Goal: Transaction & Acquisition: Purchase product/service

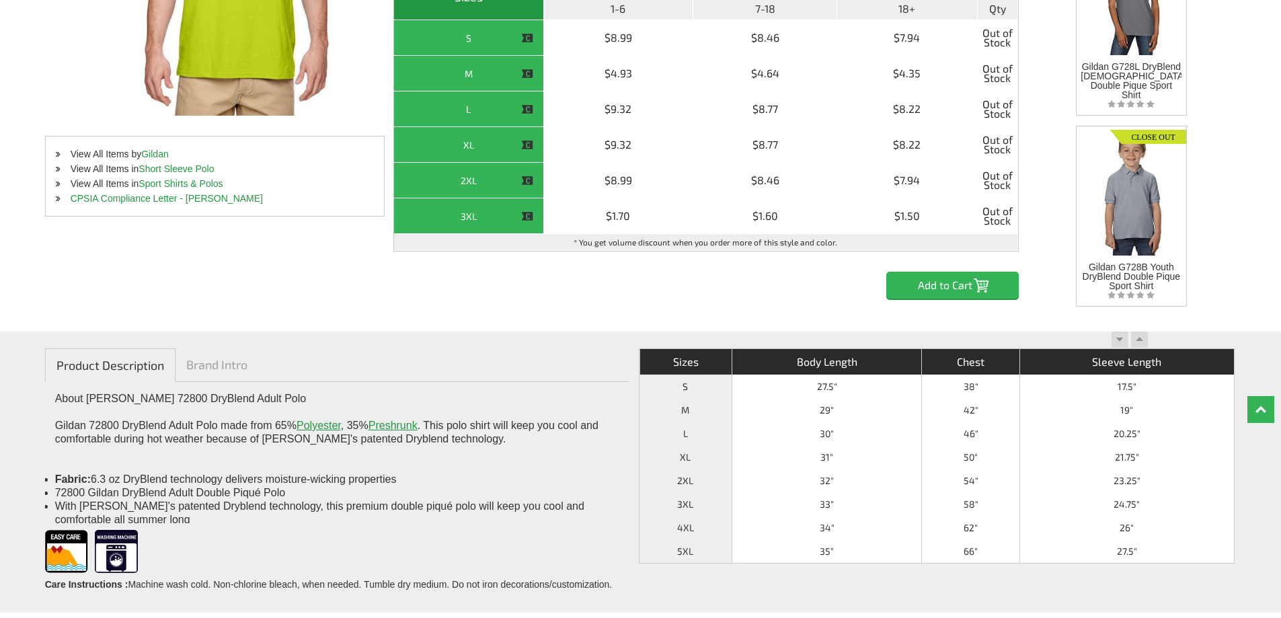
scroll to position [403, 0]
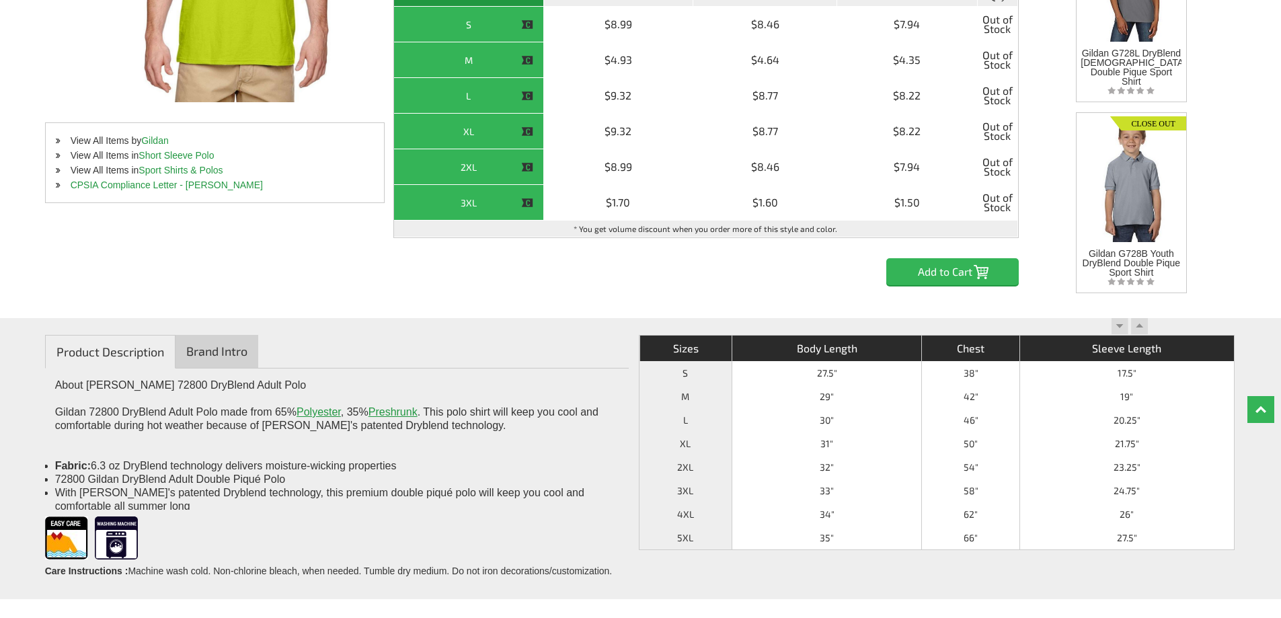
click at [210, 356] on link "Brand Intro" at bounding box center [217, 351] width 83 height 33
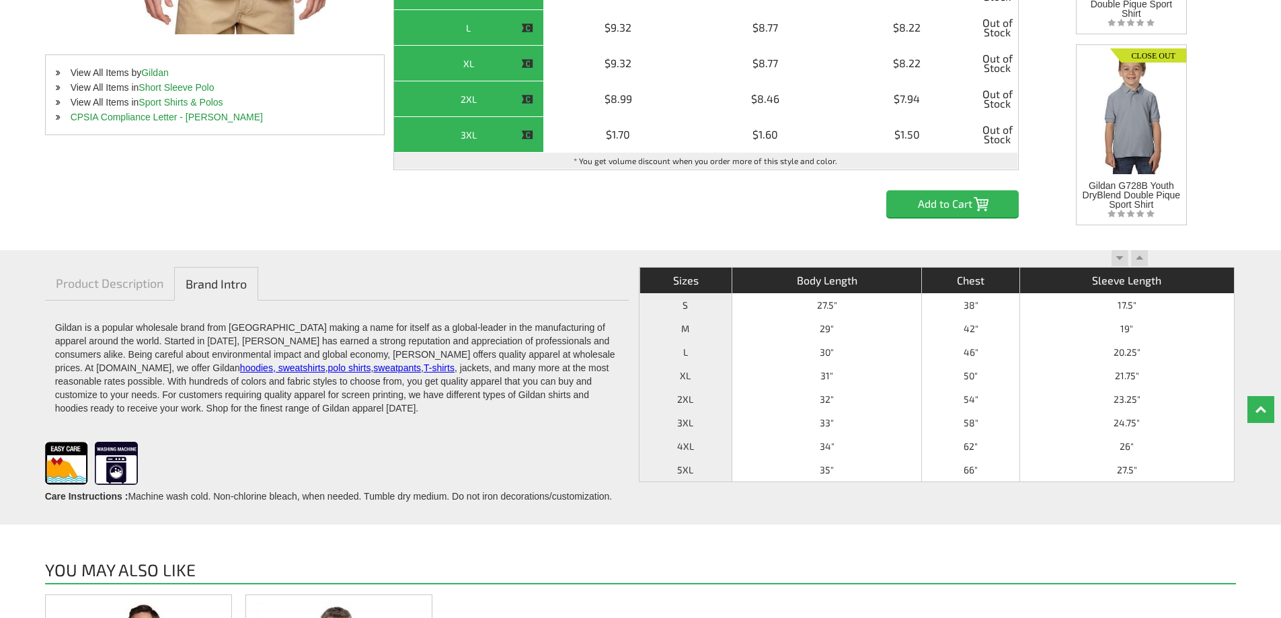
scroll to position [471, 0]
click at [125, 288] on link "Product Description" at bounding box center [109, 284] width 129 height 33
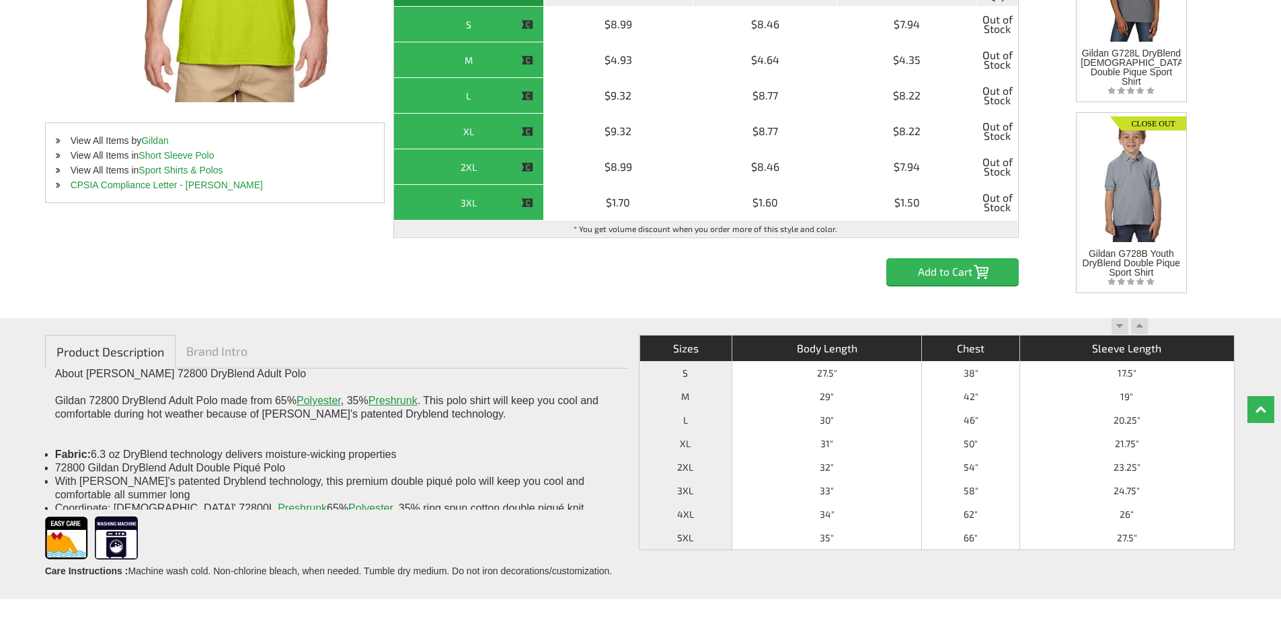
scroll to position [0, 0]
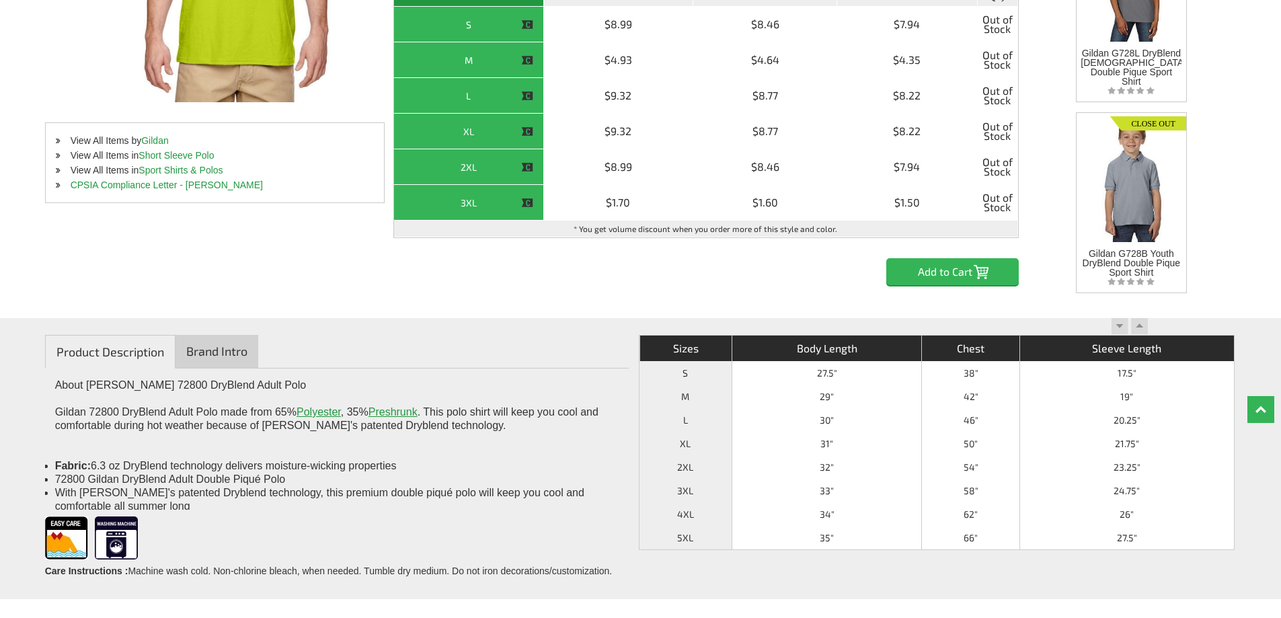
click at [222, 345] on link "Brand Intro" at bounding box center [217, 351] width 83 height 33
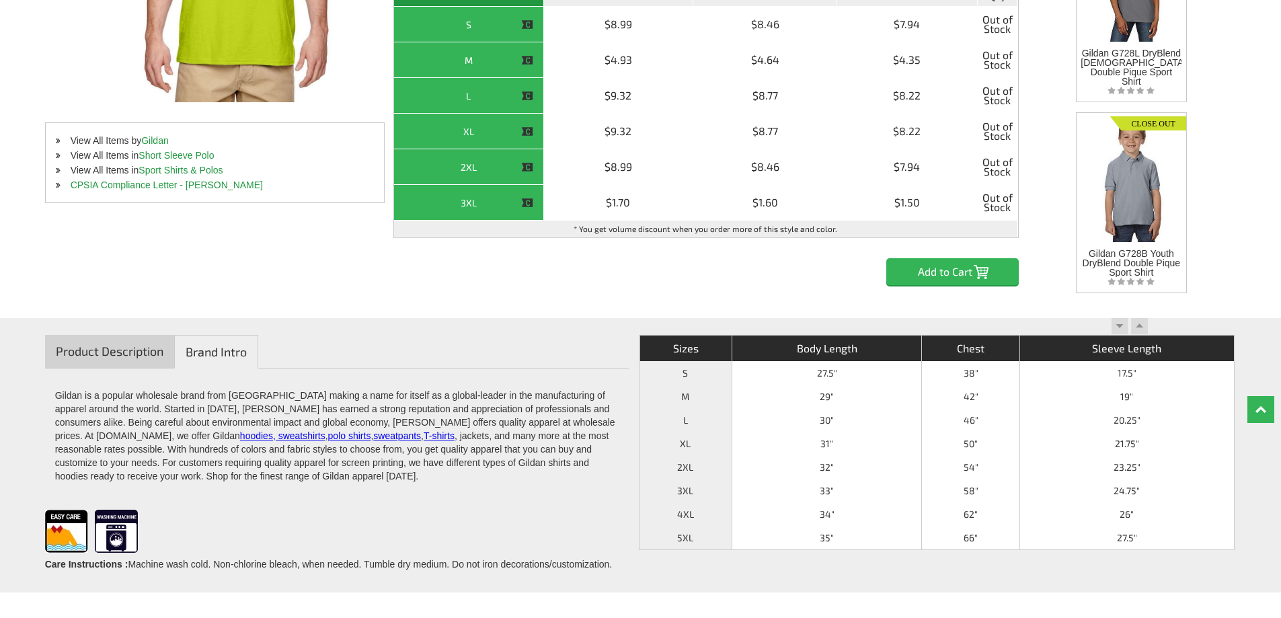
click at [134, 346] on link "Product Description" at bounding box center [109, 351] width 129 height 33
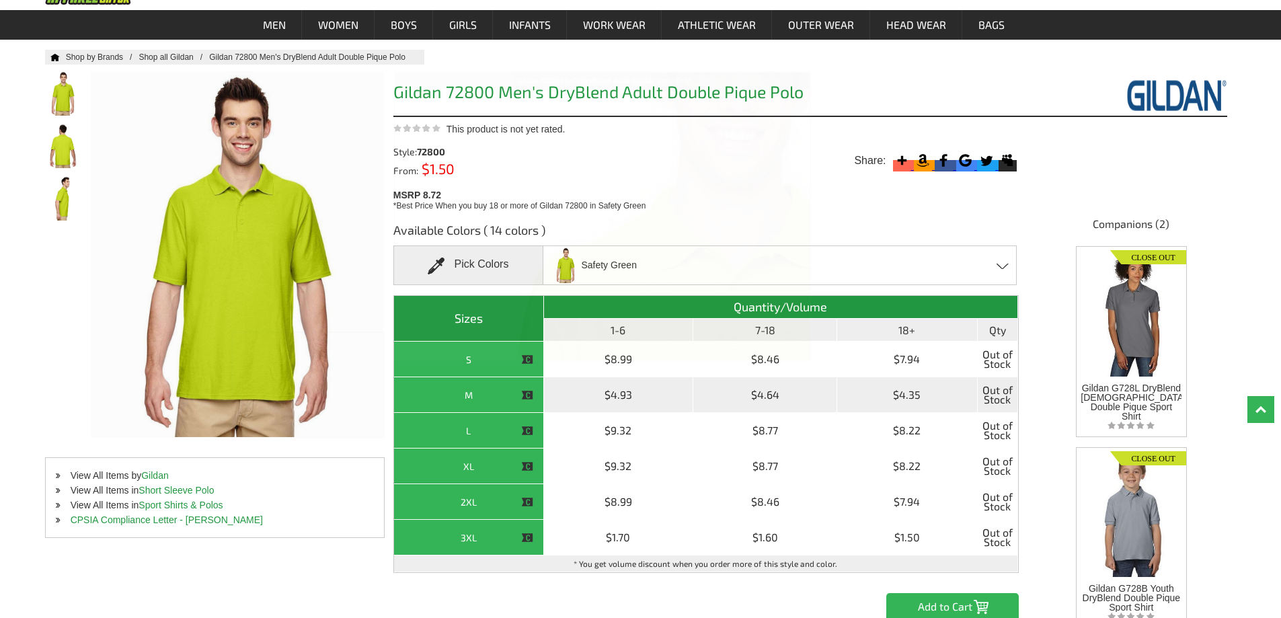
scroll to position [67, 0]
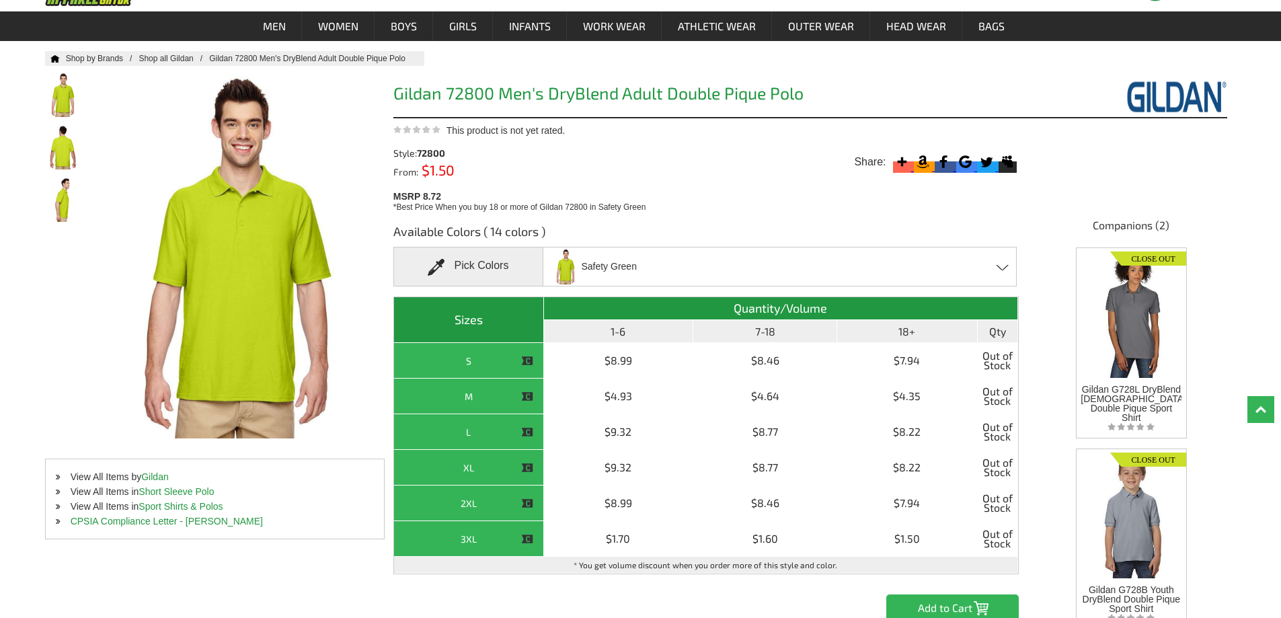
click at [588, 268] on span "Safety Green" at bounding box center [609, 267] width 56 height 24
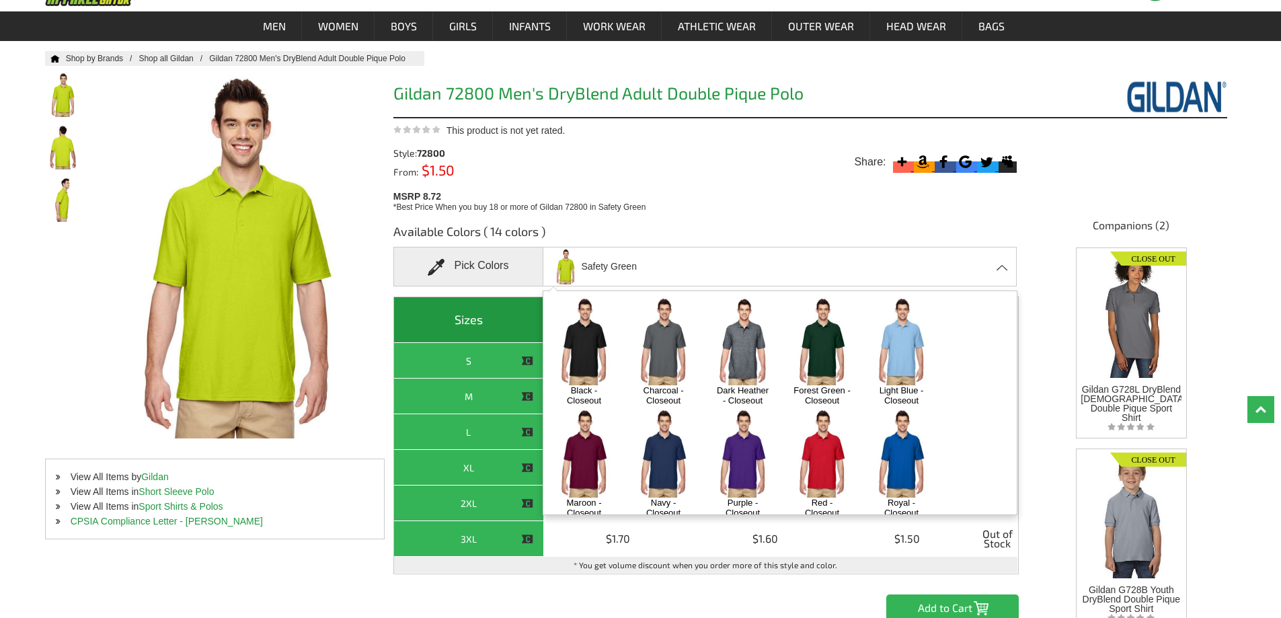
click at [759, 196] on div "MSRP 8.72 *Best Price When you buy 18 or more of Gildan 72800 in Safety Green" at bounding box center [708, 201] width 631 height 26
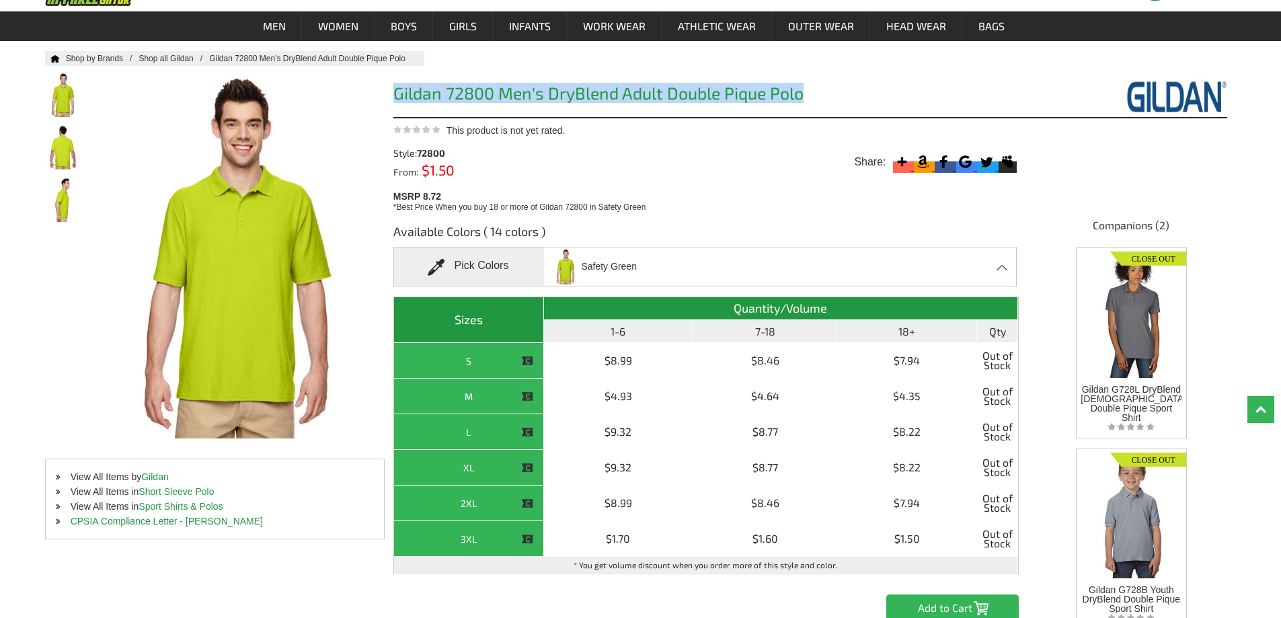
drag, startPoint x: 394, startPoint y: 93, endPoint x: 810, endPoint y: 97, distance: 415.6
click at [810, 97] on h1 "Gildan 72800 Men's DryBlend Adult Double Pique Polo" at bounding box center [705, 95] width 625 height 21
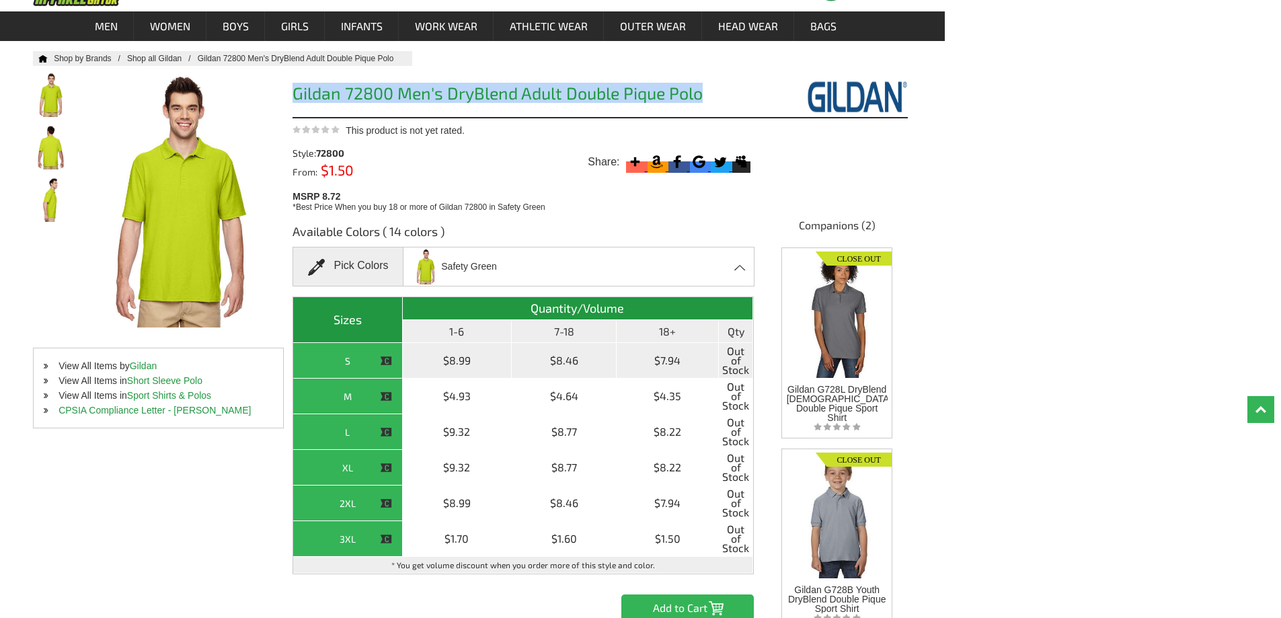
click at [388, 360] on img at bounding box center [386, 361] width 12 height 12
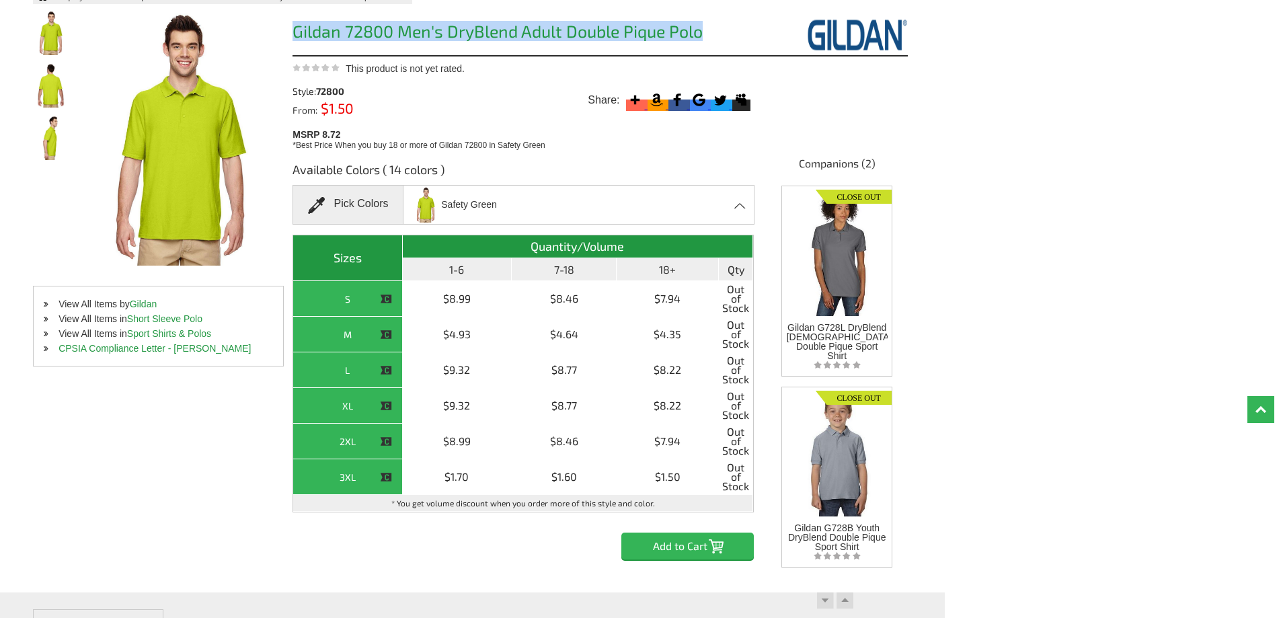
scroll to position [134, 0]
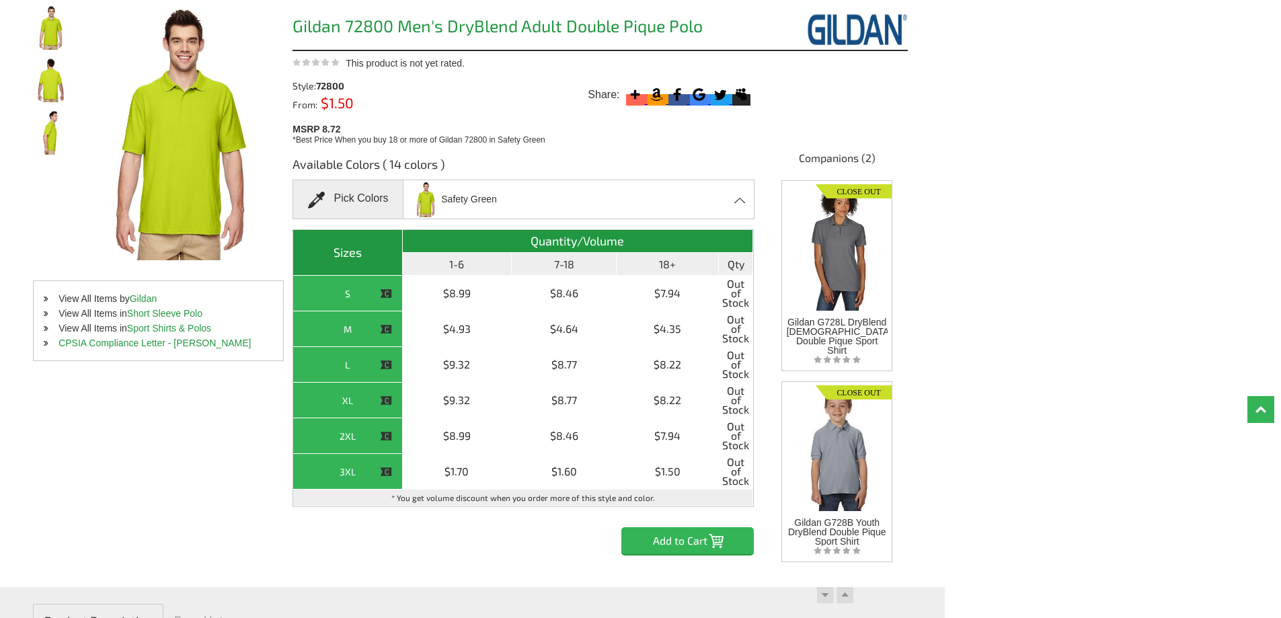
click at [446, 202] on span "Safety Green" at bounding box center [469, 200] width 56 height 24
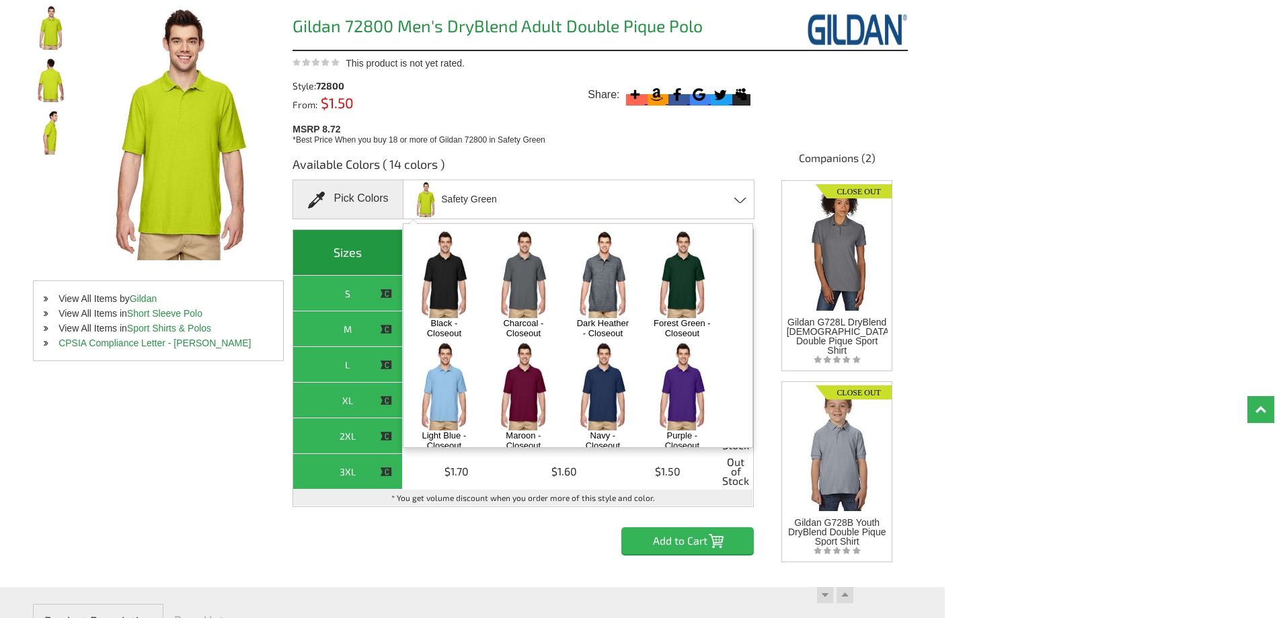
click at [599, 270] on img at bounding box center [603, 274] width 71 height 88
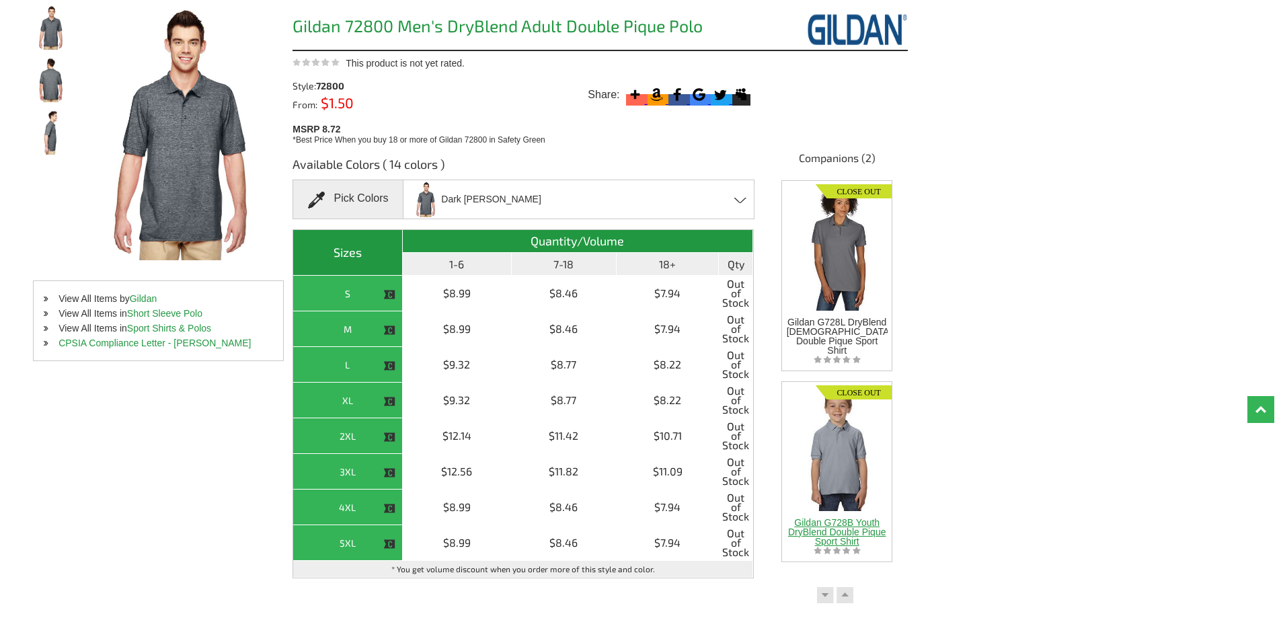
scroll to position [0, 0]
